Goal: Transaction & Acquisition: Obtain resource

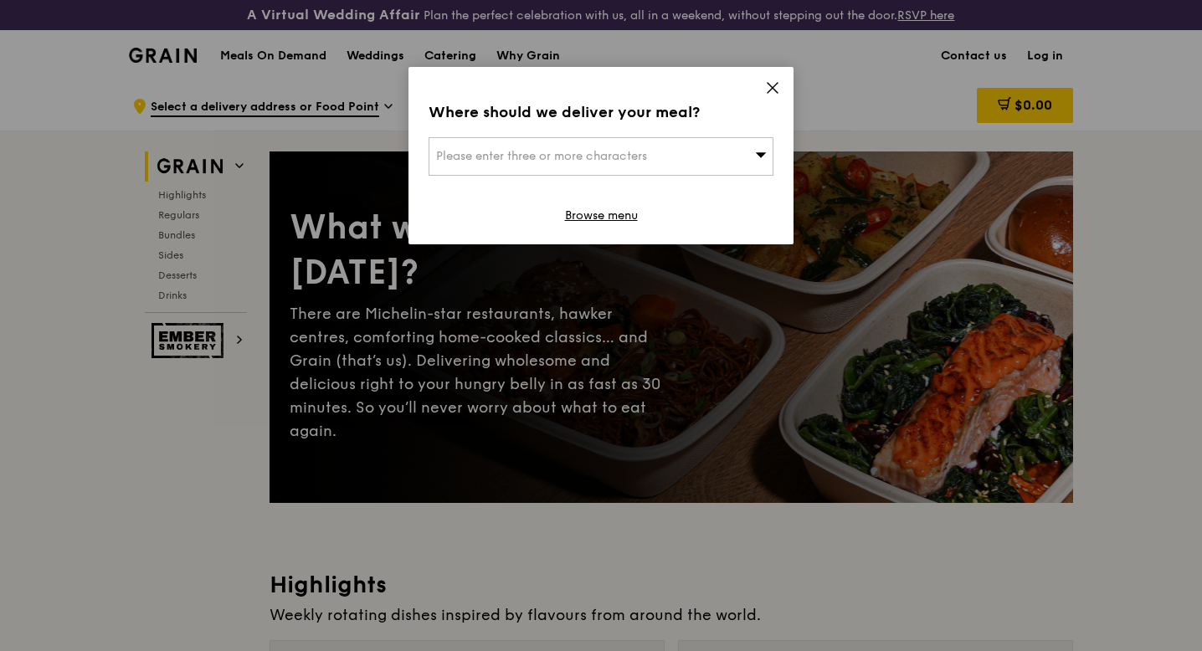
click at [682, 172] on div "Please enter three or more characters" at bounding box center [601, 156] width 345 height 39
click at [685, 148] on input "search" at bounding box center [600, 156] width 343 height 37
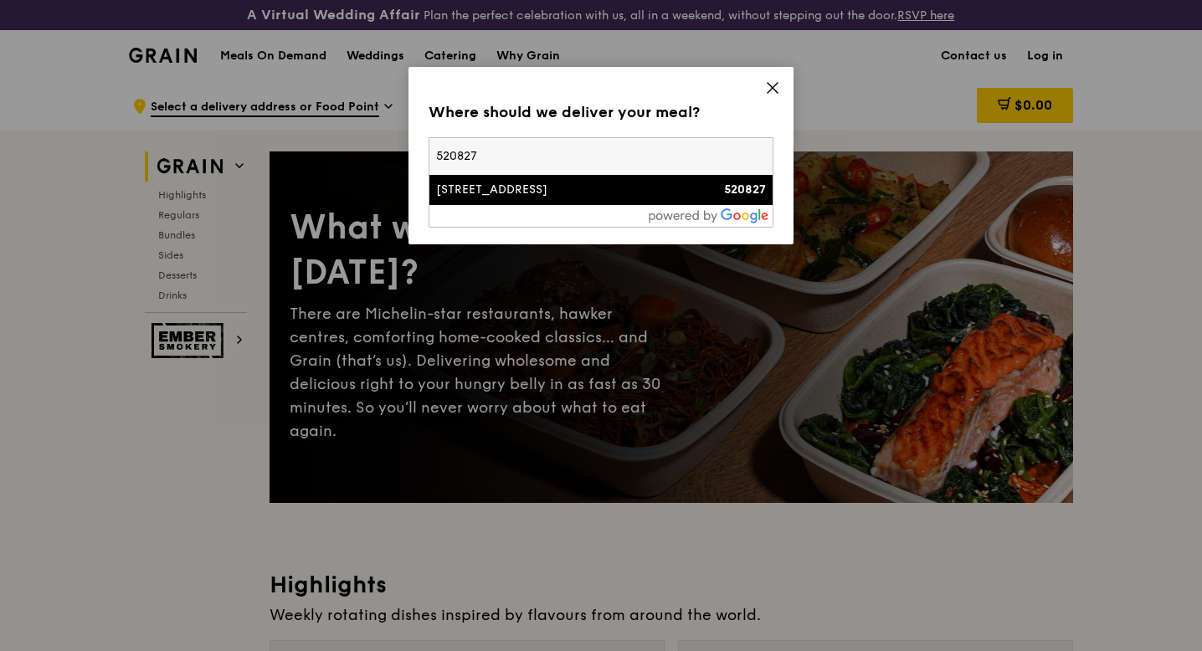
type input "520827"
click at [491, 189] on div "827 Tampines Street 81" at bounding box center [560, 190] width 248 height 17
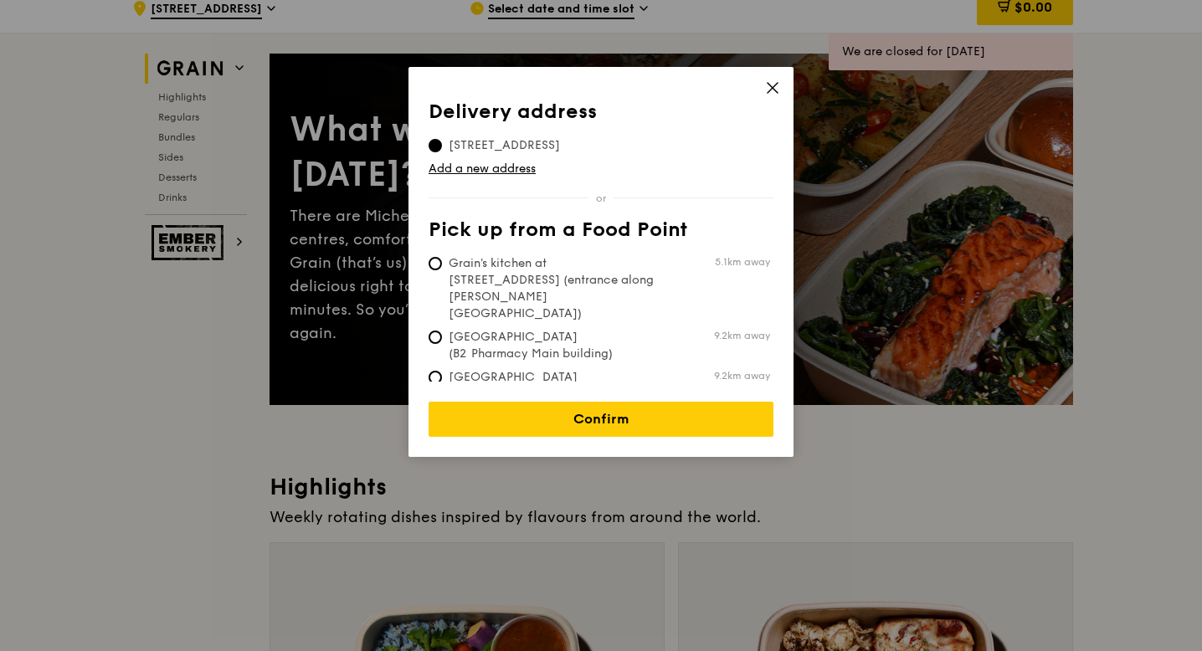
scroll to position [170, 0]
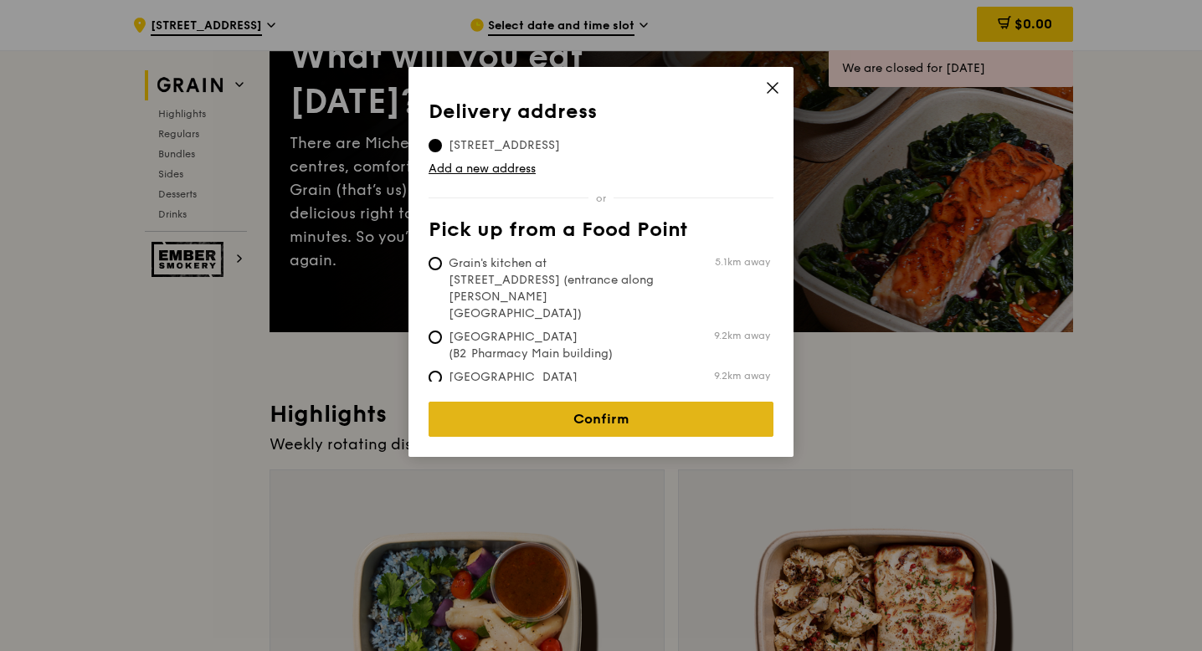
click at [609, 406] on link "Confirm" at bounding box center [601, 419] width 345 height 35
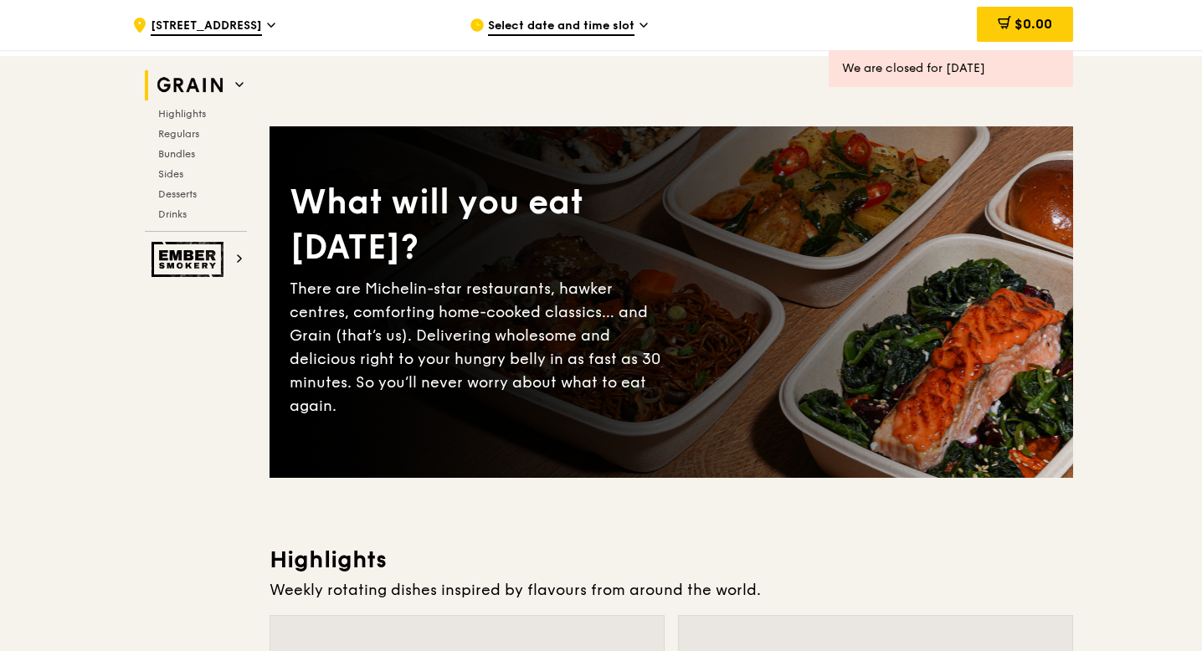
scroll to position [0, 0]
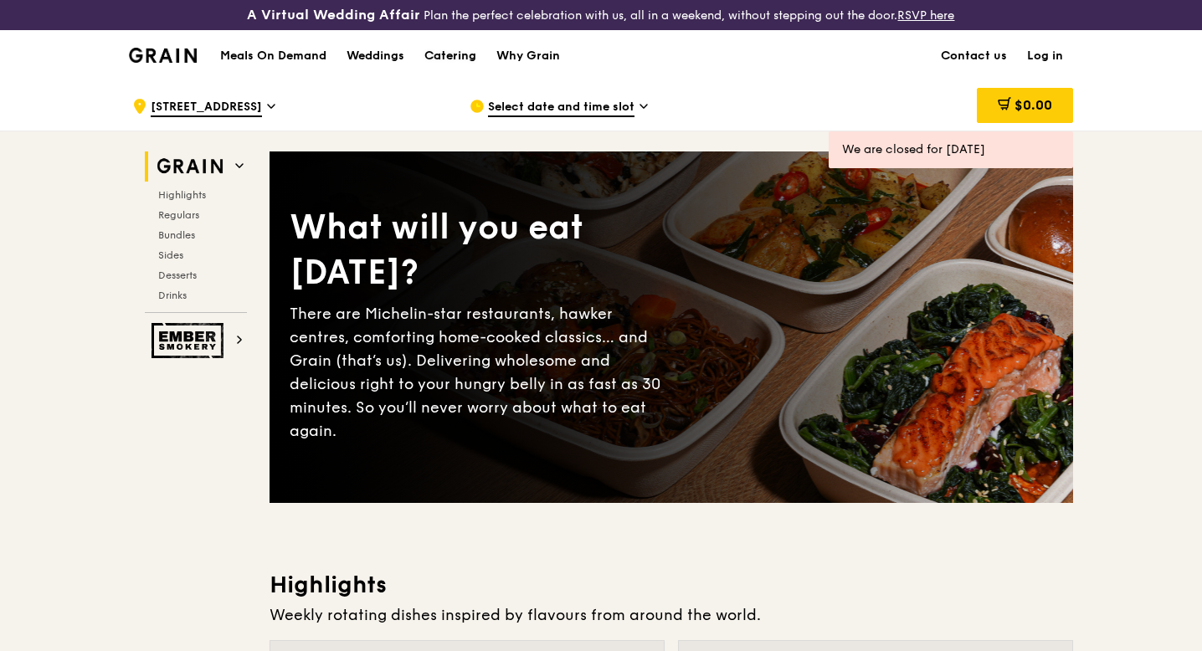
click at [465, 54] on div "Catering" at bounding box center [450, 56] width 52 height 50
click at [455, 64] on div "Catering" at bounding box center [450, 56] width 52 height 50
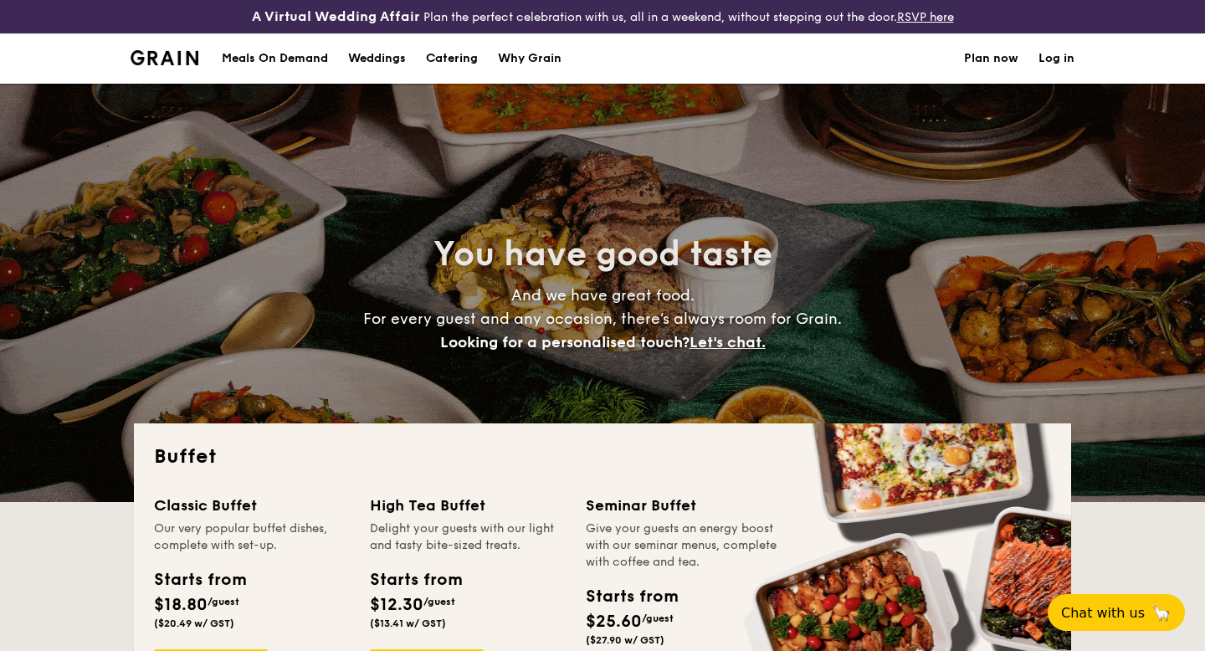
select select
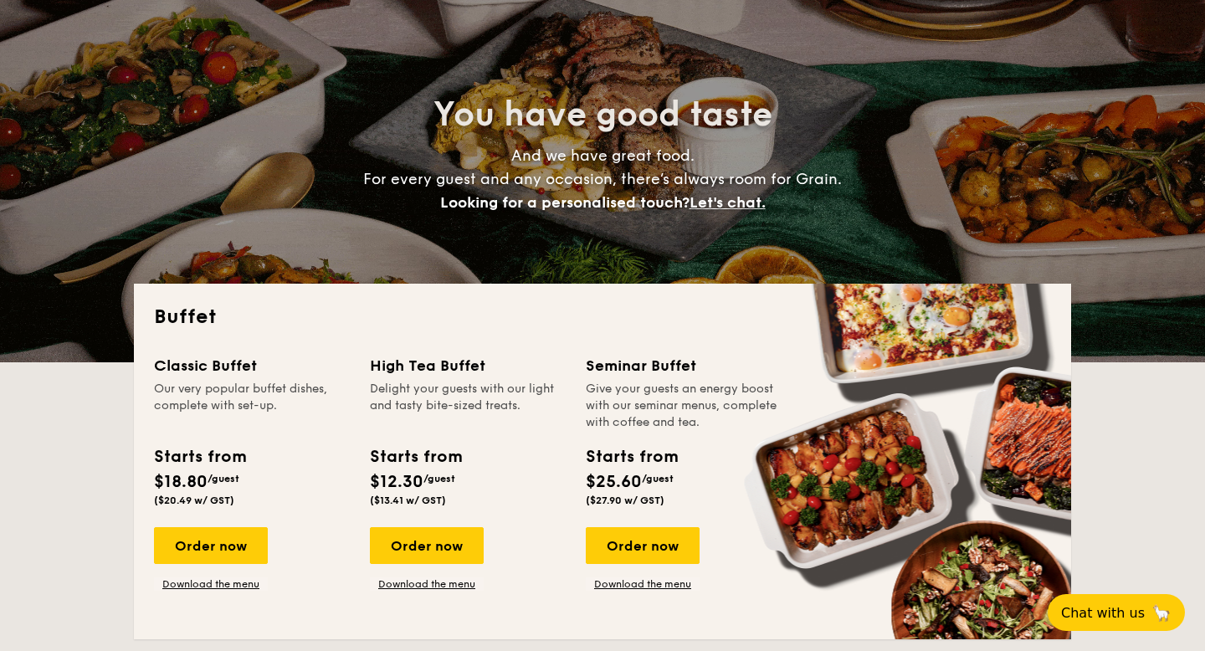
scroll to position [269, 0]
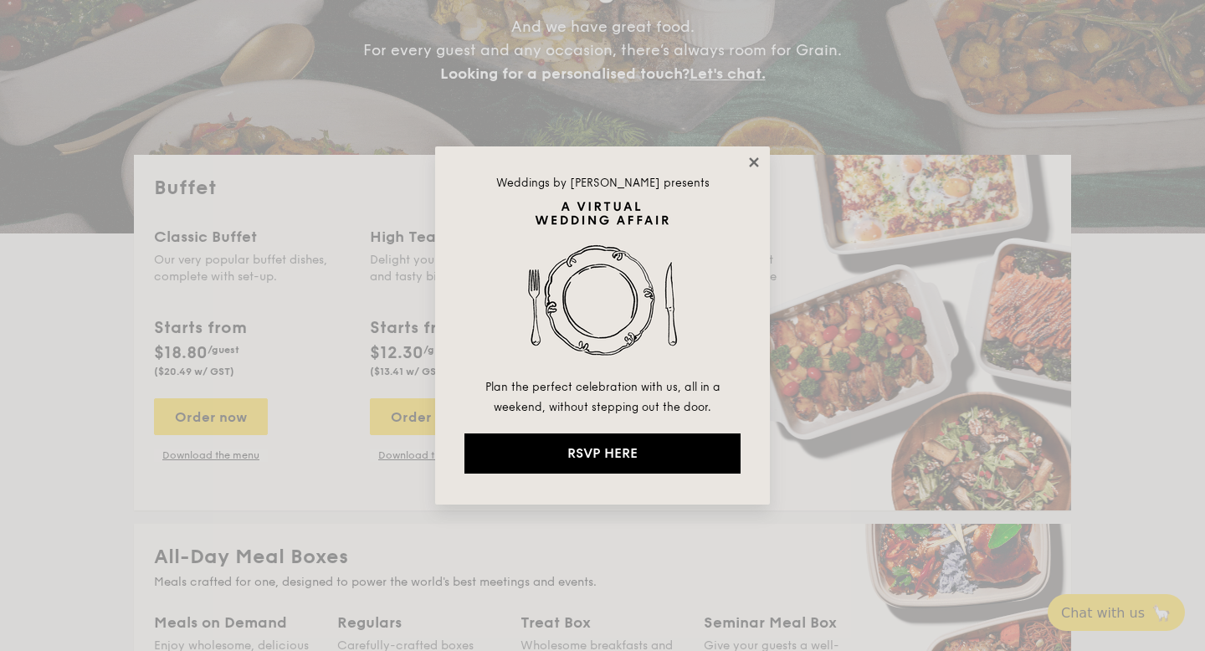
click at [753, 162] on icon at bounding box center [753, 161] width 9 height 9
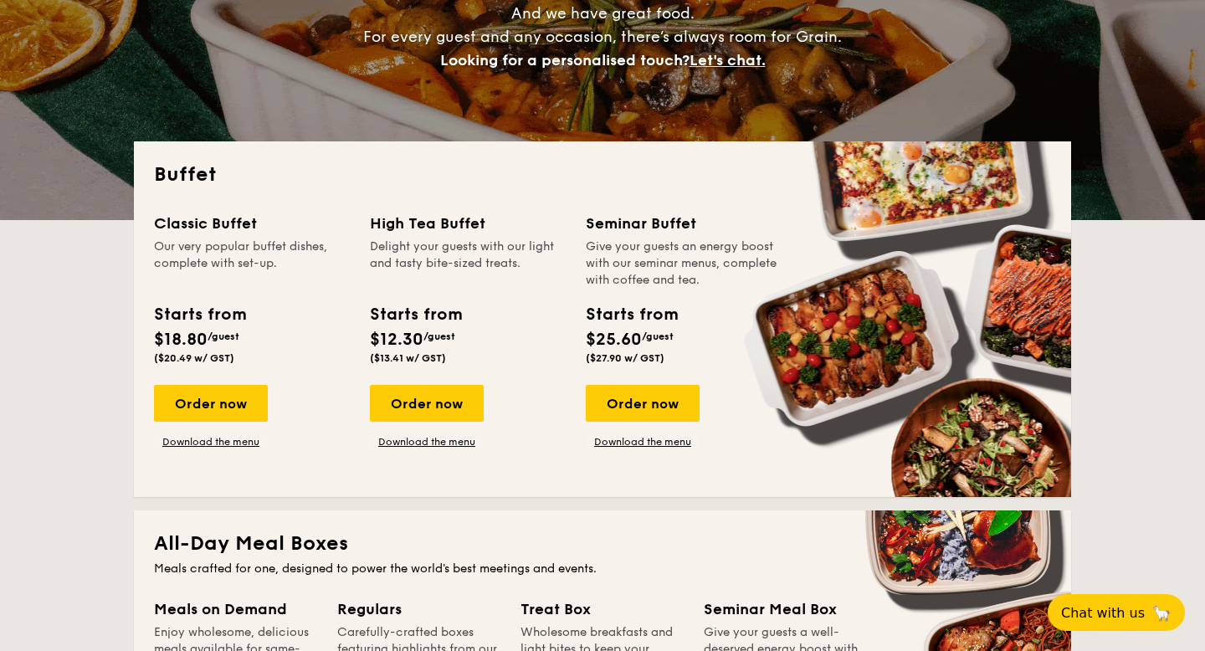
scroll to position [387, 0]
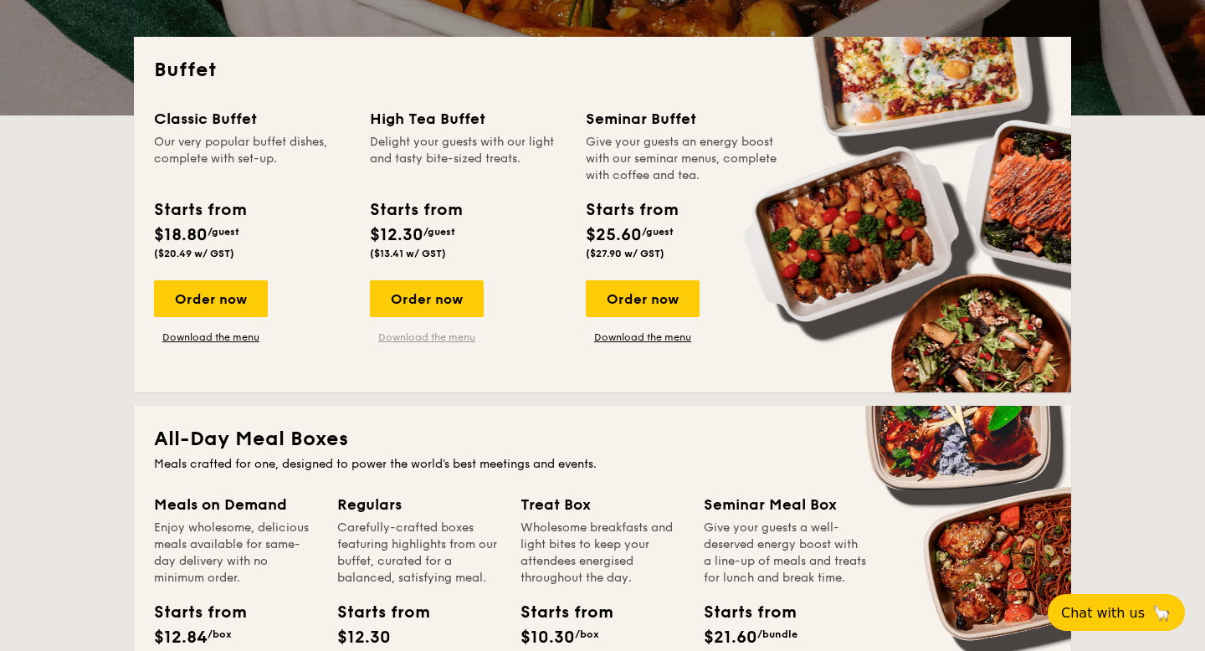
click at [451, 341] on link "Download the menu" at bounding box center [427, 337] width 114 height 13
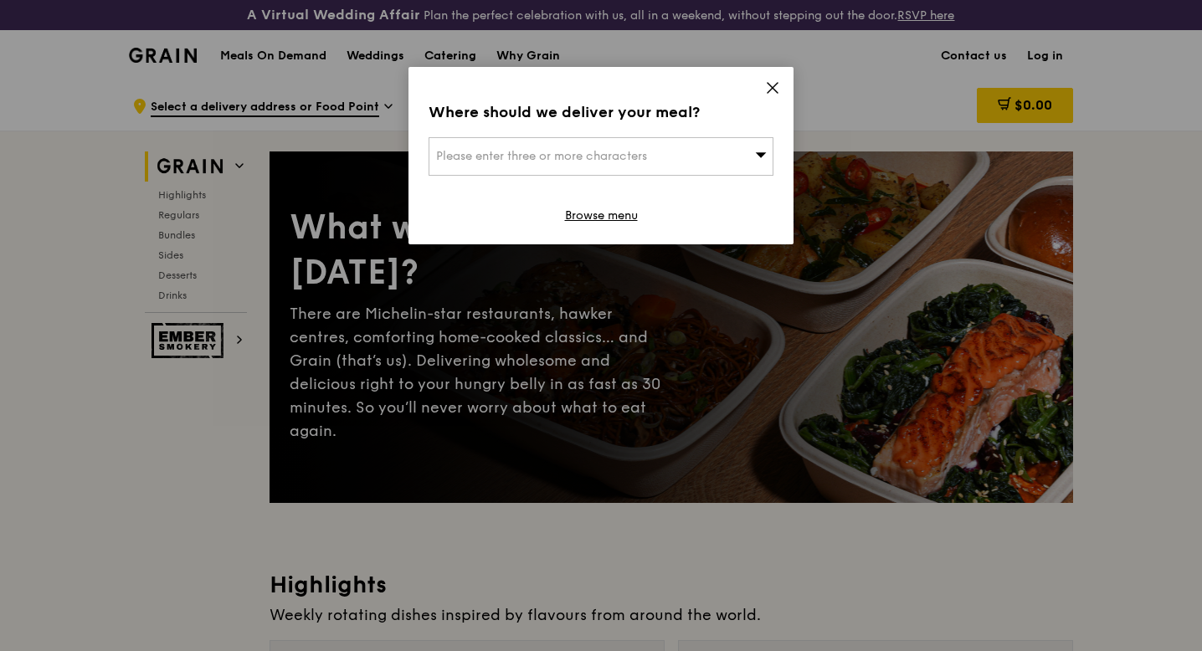
click at [782, 87] on div "Where should we deliver your meal? Please enter three or more characters Browse…" at bounding box center [600, 155] width 385 height 177
click at [773, 80] on icon at bounding box center [772, 87] width 15 height 15
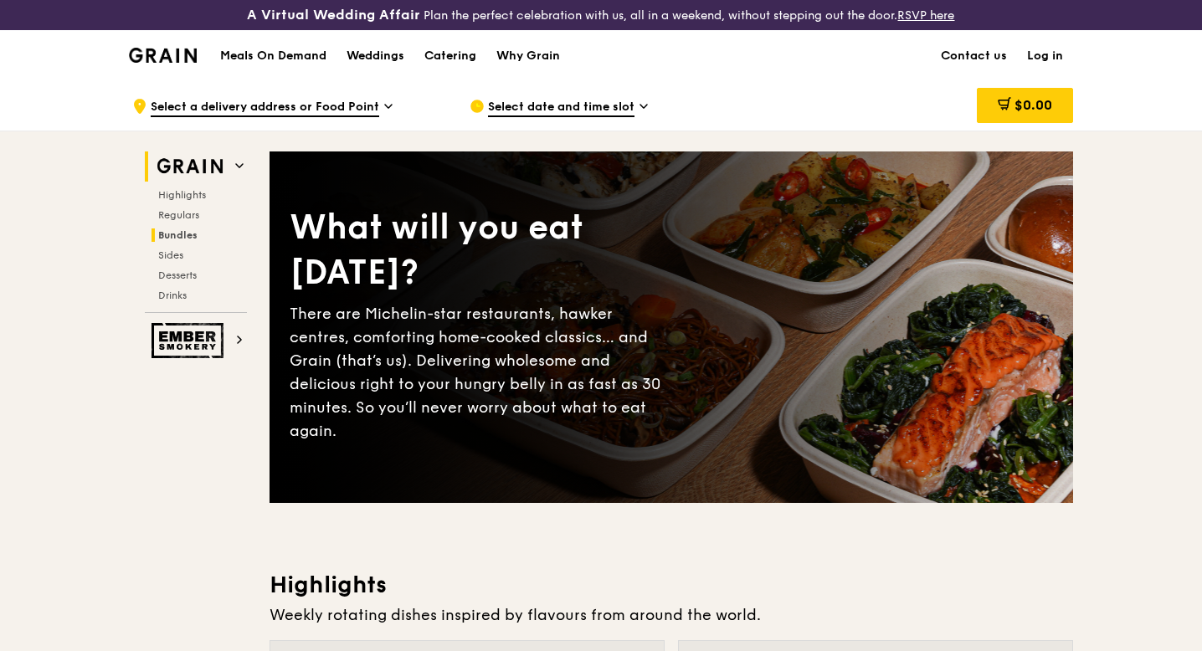
click at [194, 229] on span "Bundles" at bounding box center [177, 235] width 39 height 12
click at [466, 59] on div "Catering" at bounding box center [450, 56] width 52 height 50
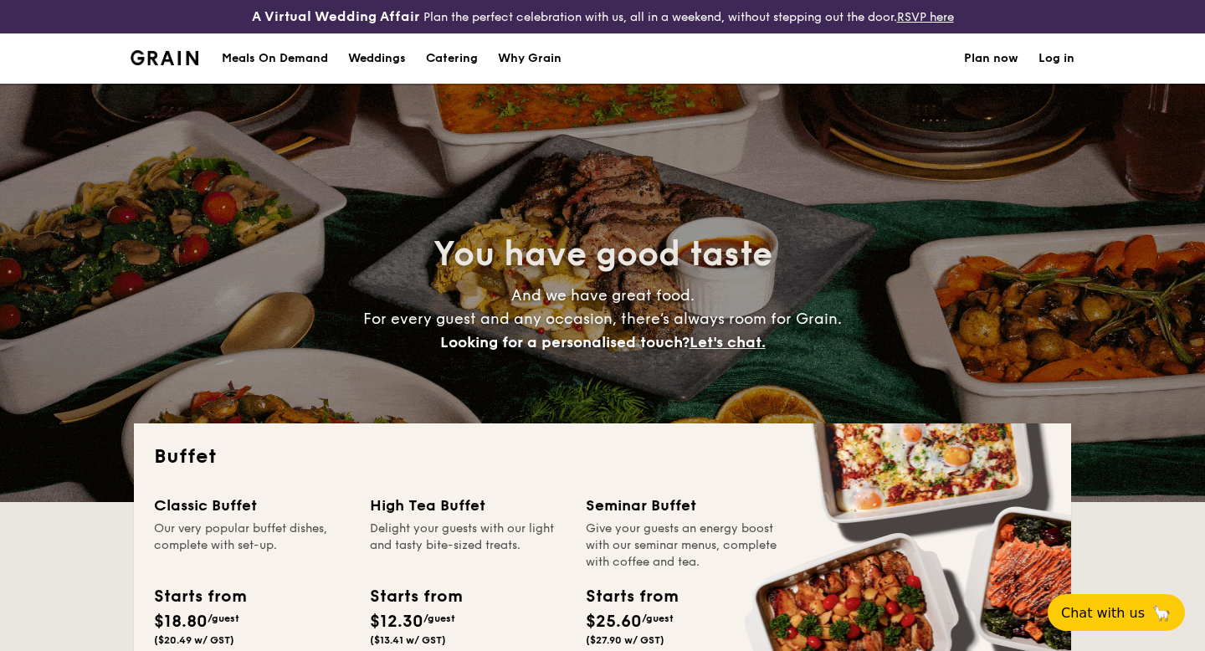
select select
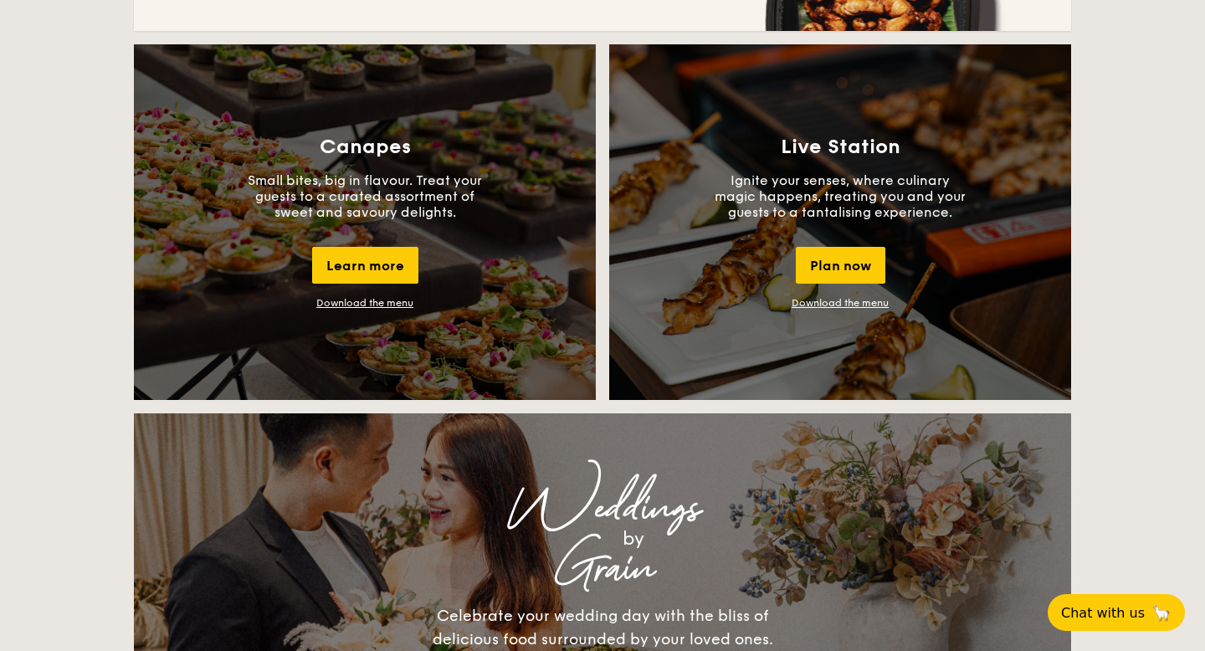
scroll to position [1184, 0]
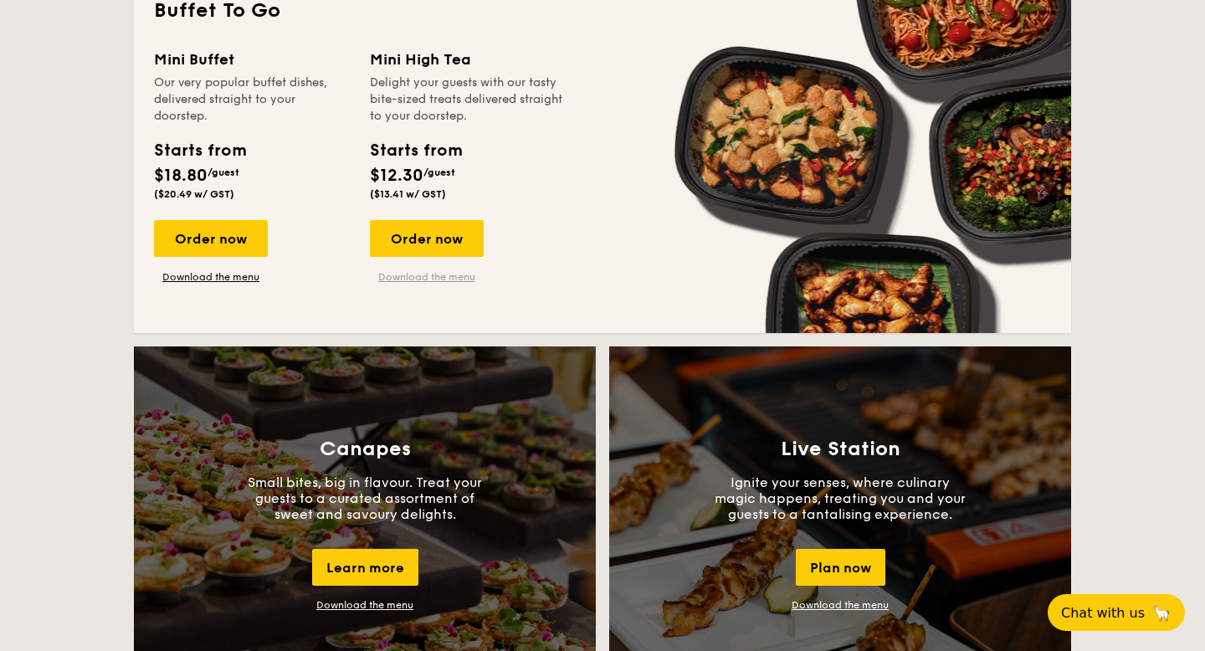
click at [458, 280] on link "Download the menu" at bounding box center [427, 276] width 114 height 13
